Goal: Obtain resource: Download file/media

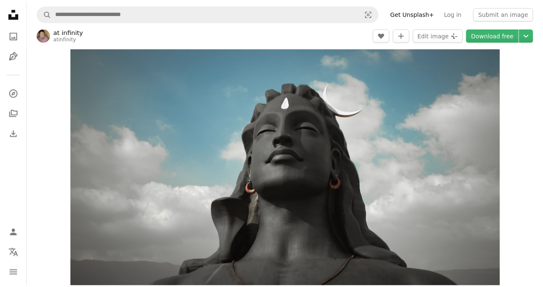
scroll to position [15, 0]
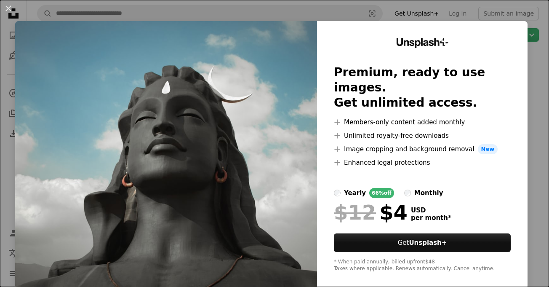
click at [292, 180] on img at bounding box center [166, 155] width 302 height 268
click at [305, 64] on img at bounding box center [166, 155] width 302 height 268
click at [266, 107] on img at bounding box center [166, 155] width 302 height 268
click at [268, 107] on img at bounding box center [166, 155] width 302 height 268
click at [525, 68] on div "An X shape Unsplash+ Premium, ready to use images. Get unlimited access. A plus…" at bounding box center [274, 143] width 549 height 287
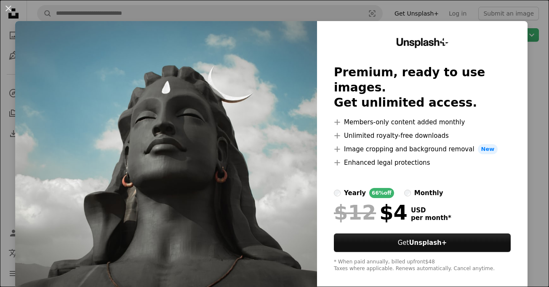
click at [525, 68] on div "Zoom in" at bounding box center [288, 164] width 522 height 253
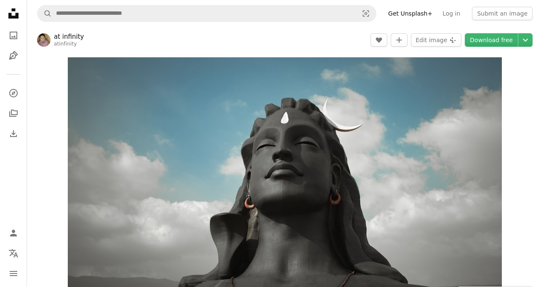
scroll to position [99, 0]
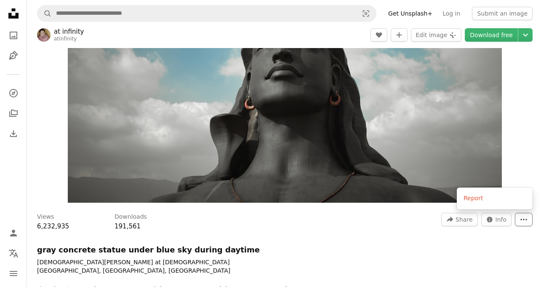
click at [520, 217] on icon "More Actions" at bounding box center [524, 220] width 8 height 8
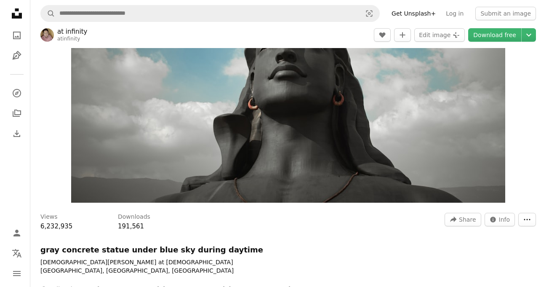
scroll to position [0, 0]
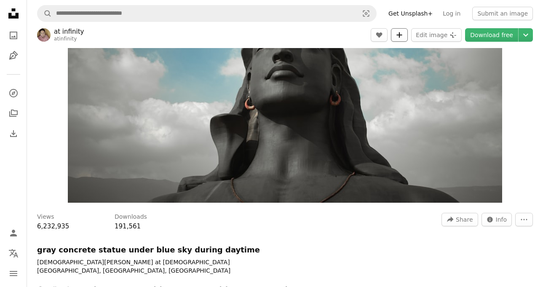
click at [402, 37] on icon "Add to Collection" at bounding box center [399, 34] width 5 height 5
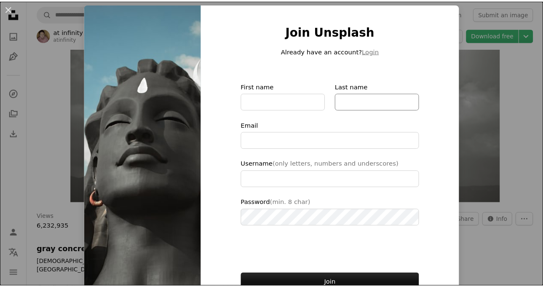
scroll to position [67, 0]
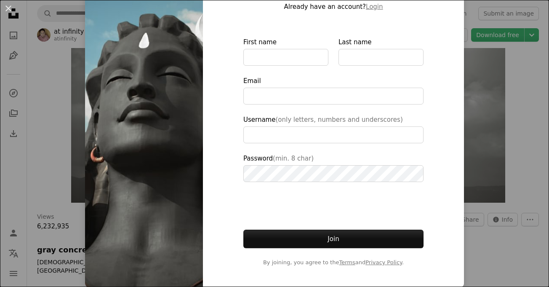
click at [460, 114] on div "An X shape Join Unsplash Already have an account? Login First name Last name Em…" at bounding box center [274, 143] width 549 height 287
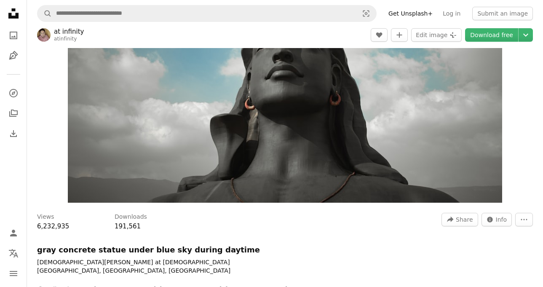
click at [502, 108] on div "Zoom in" at bounding box center [285, 80] width 516 height 253
click at [516, 92] on div "Zoom in" at bounding box center [285, 80] width 516 height 253
